Goal: Information Seeking & Learning: Learn about a topic

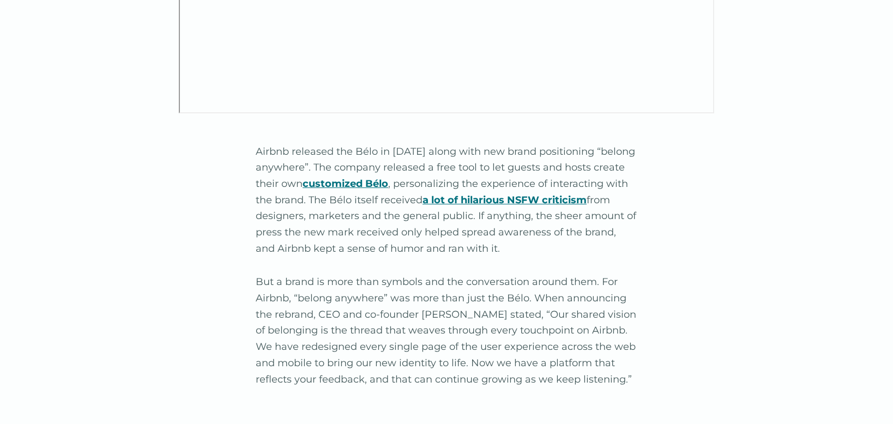
scroll to position [1691, 0]
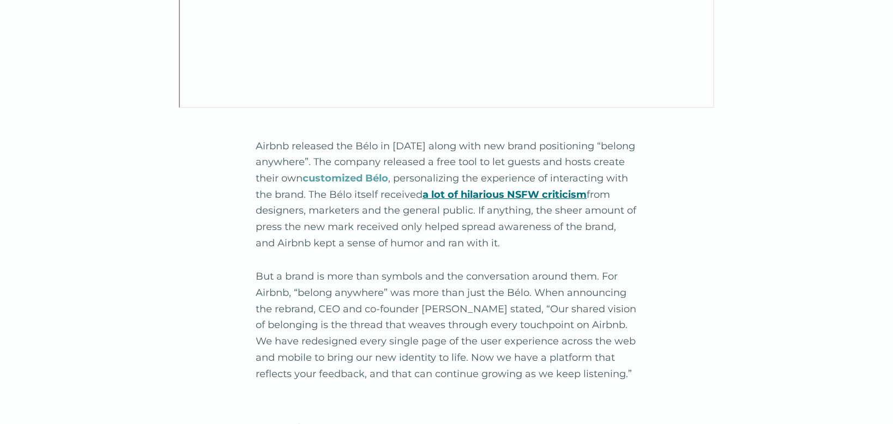
click at [357, 172] on strong "customized Bélo" at bounding box center [346, 178] width 86 height 12
click at [483, 189] on strong "a lot of hilarious NSFW criticism" at bounding box center [505, 195] width 164 height 12
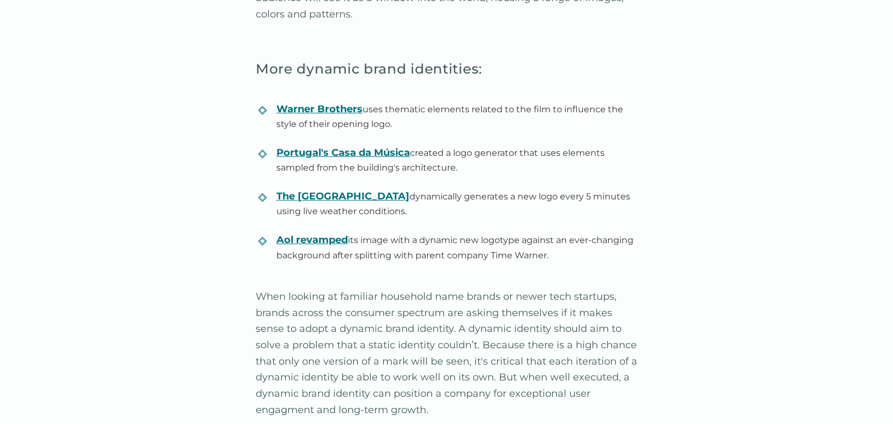
scroll to position [3418, 0]
click at [374, 189] on strong "The Nordkyn peninsula" at bounding box center [342, 195] width 133 height 12
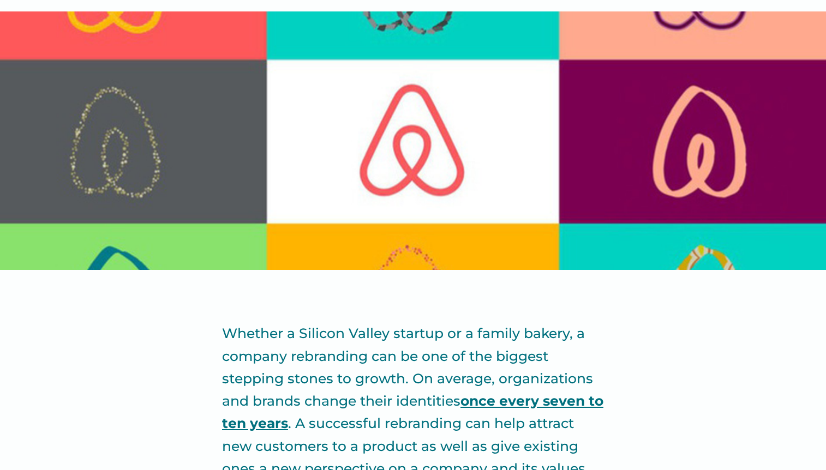
scroll to position [0, 0]
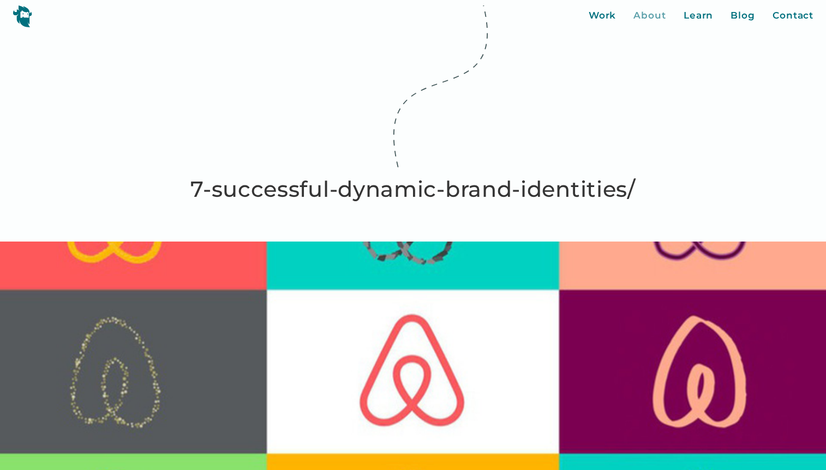
click at [648, 17] on div "About" at bounding box center [649, 16] width 33 height 14
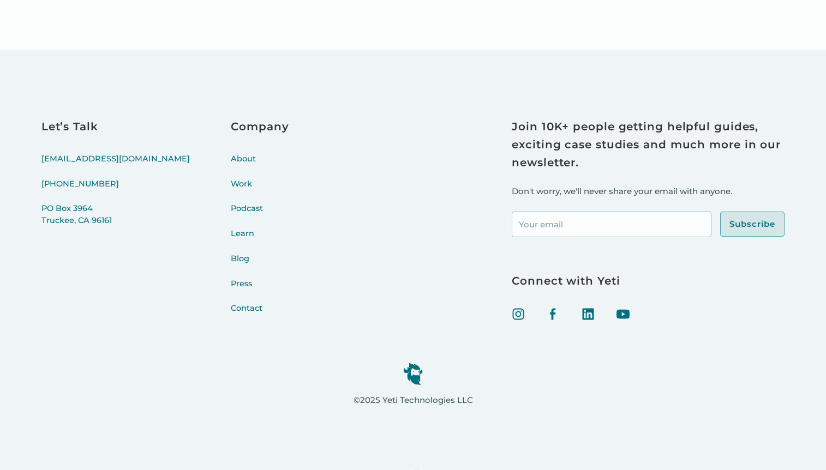
scroll to position [4466, 0]
